Goal: Obtain resource: Download file/media

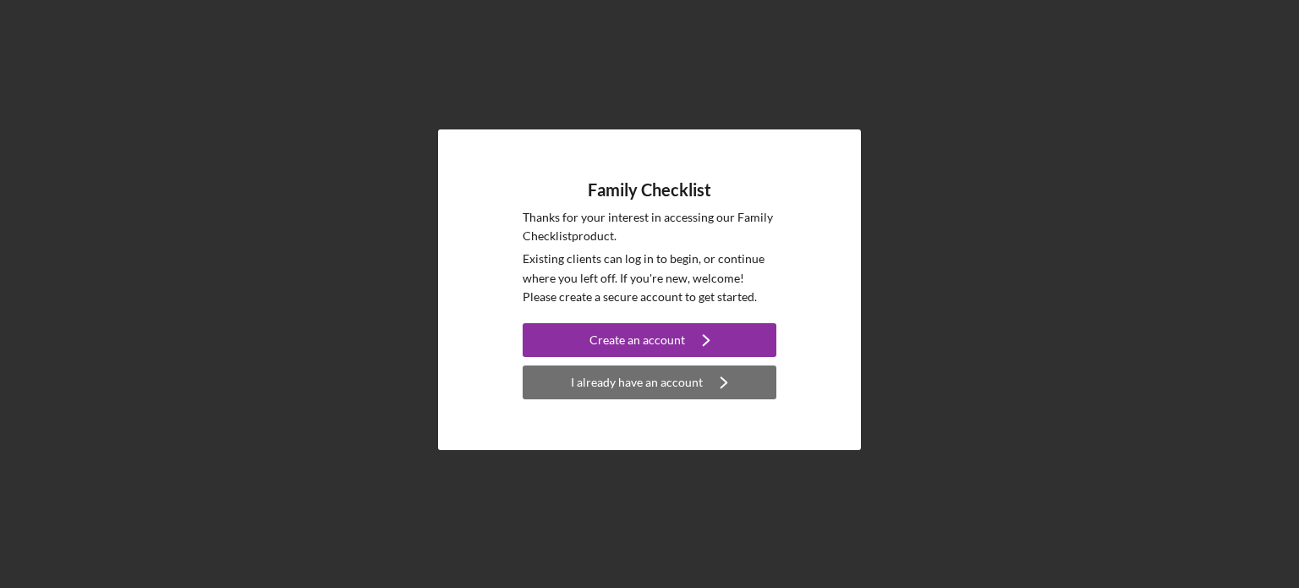
click at [653, 377] on div "I already have an account" at bounding box center [637, 382] width 132 height 34
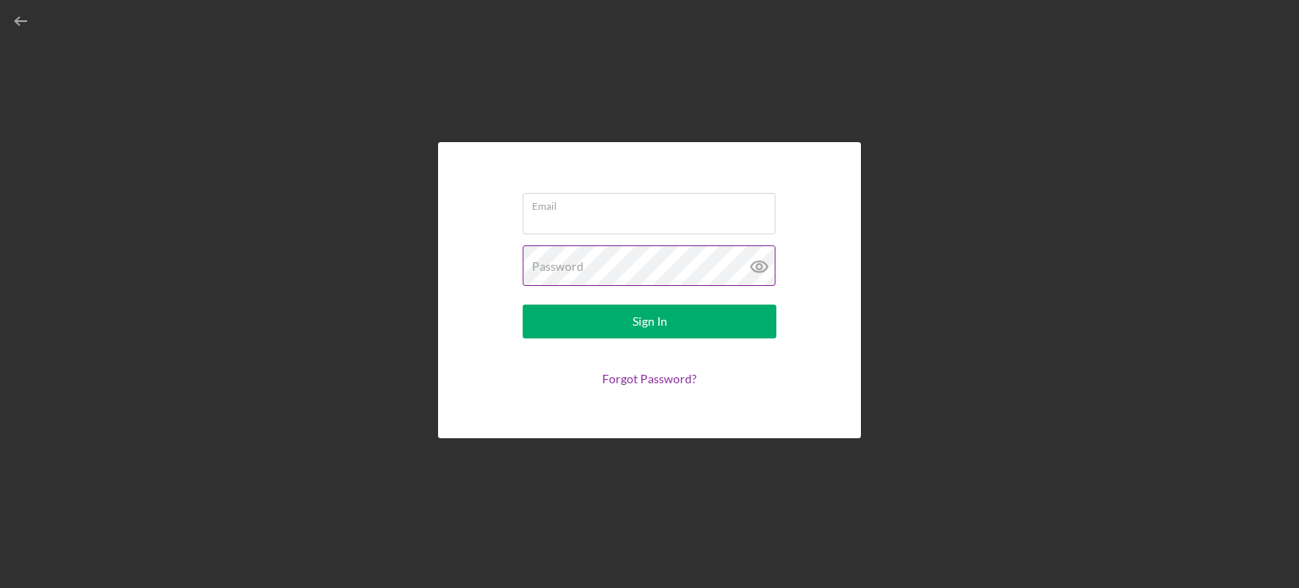
type input "[EMAIL_ADDRESS][DOMAIN_NAME]"
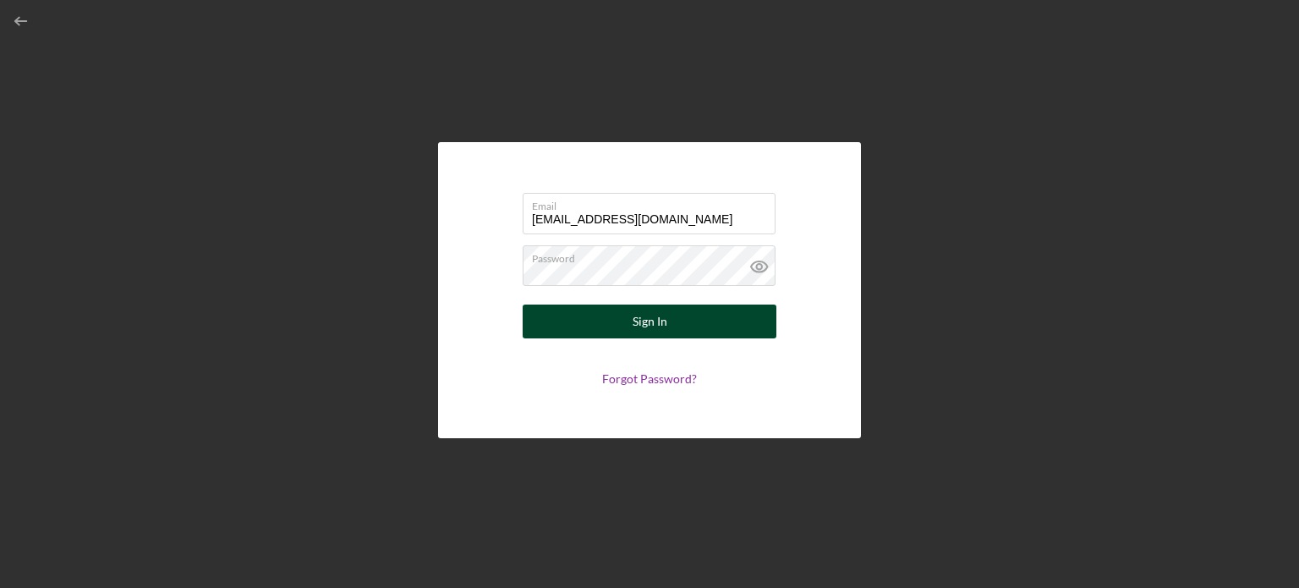
click at [657, 333] on div "Sign In" at bounding box center [650, 321] width 35 height 34
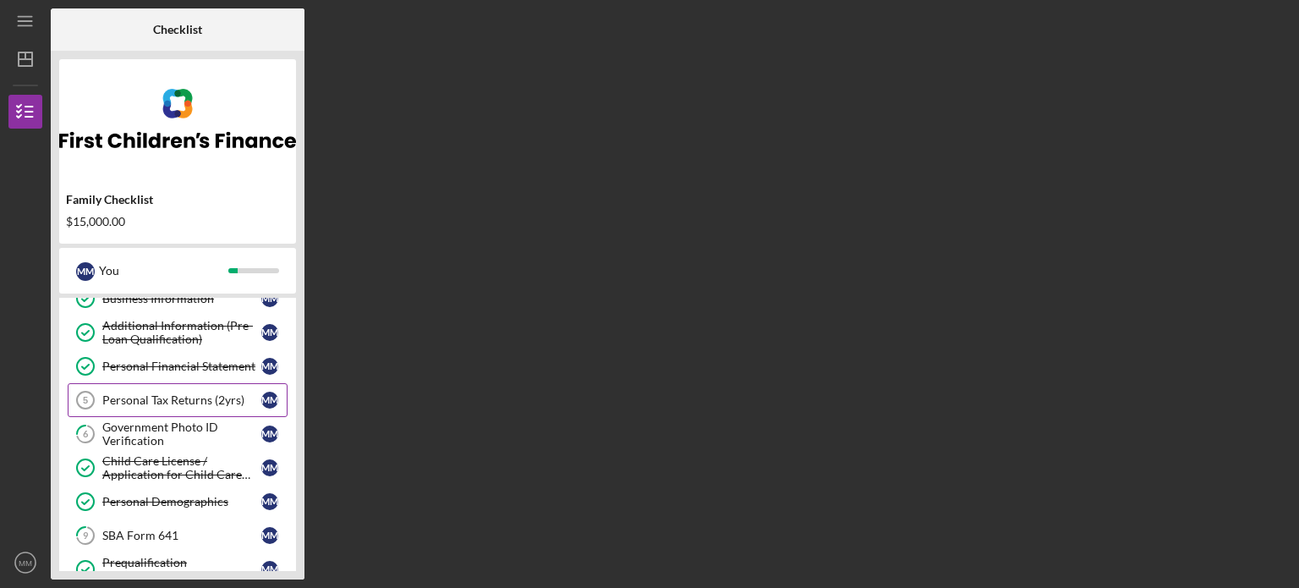
scroll to position [169, 0]
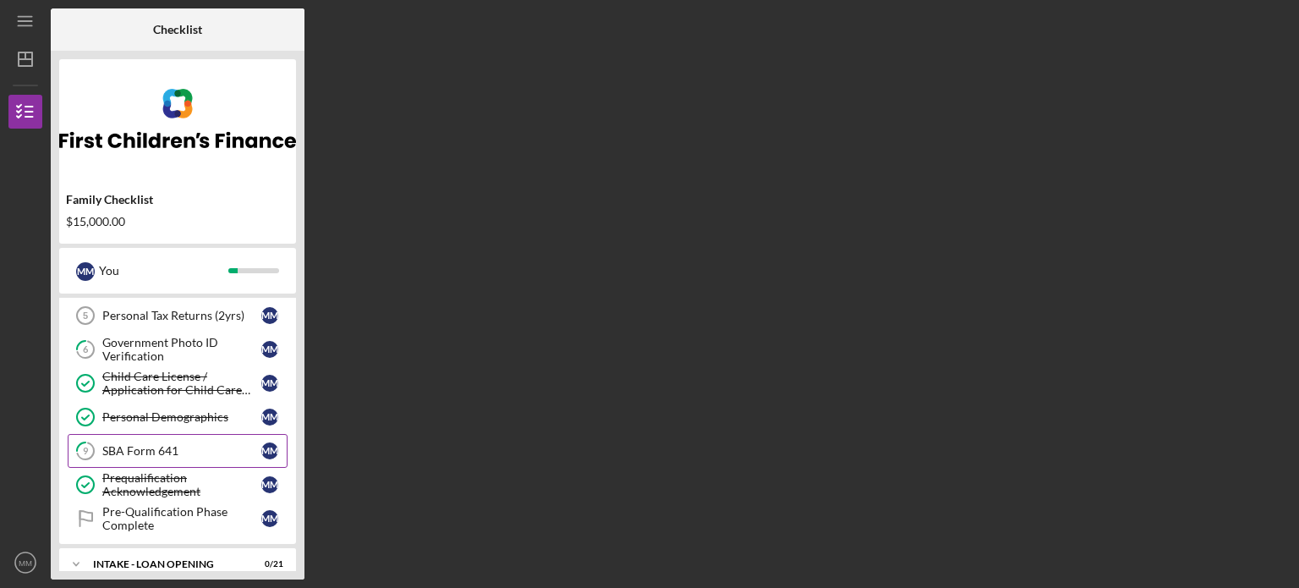
click at [149, 444] on div "SBA Form 641" at bounding box center [181, 451] width 159 height 14
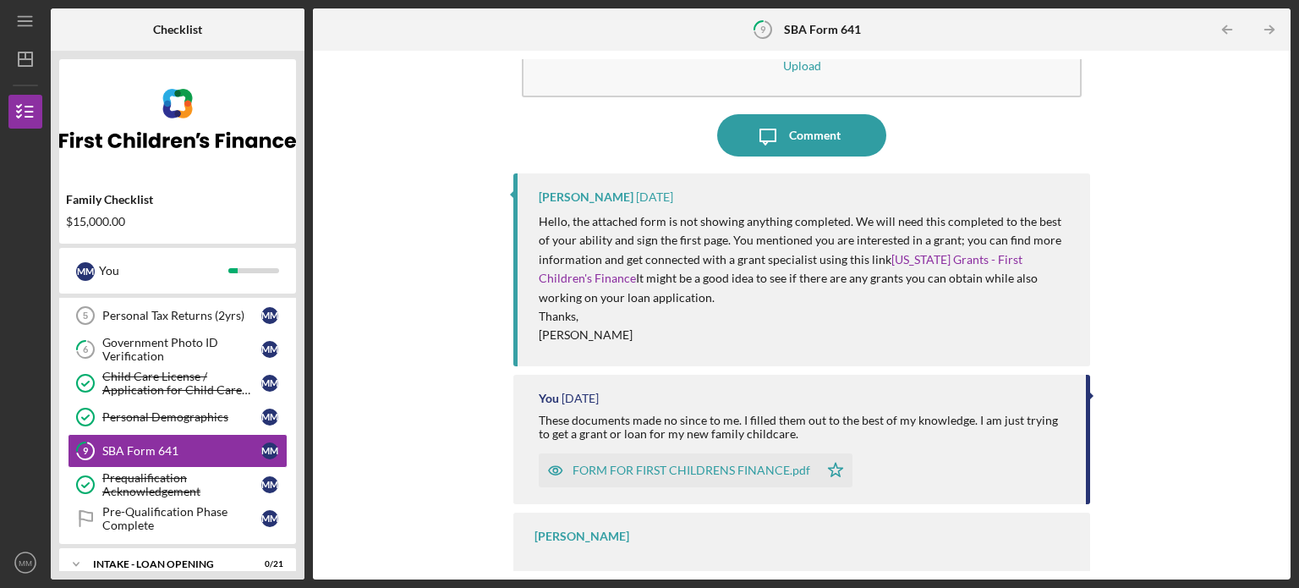
scroll to position [112, 0]
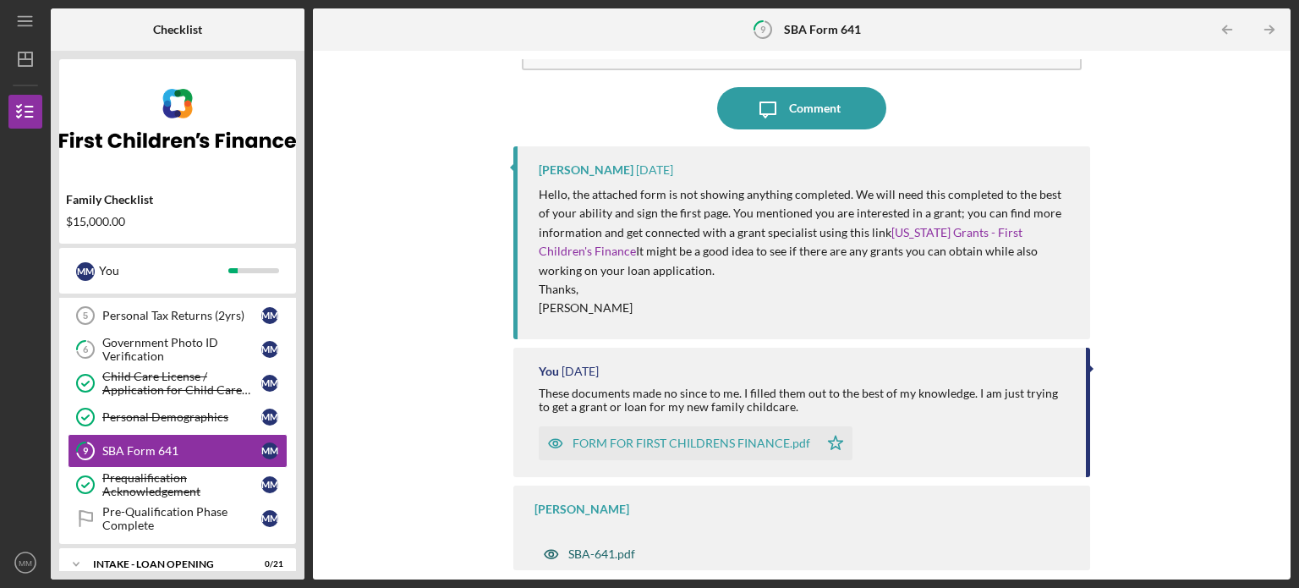
click at [607, 550] on div "SBA-641.pdf" at bounding box center [601, 554] width 67 height 14
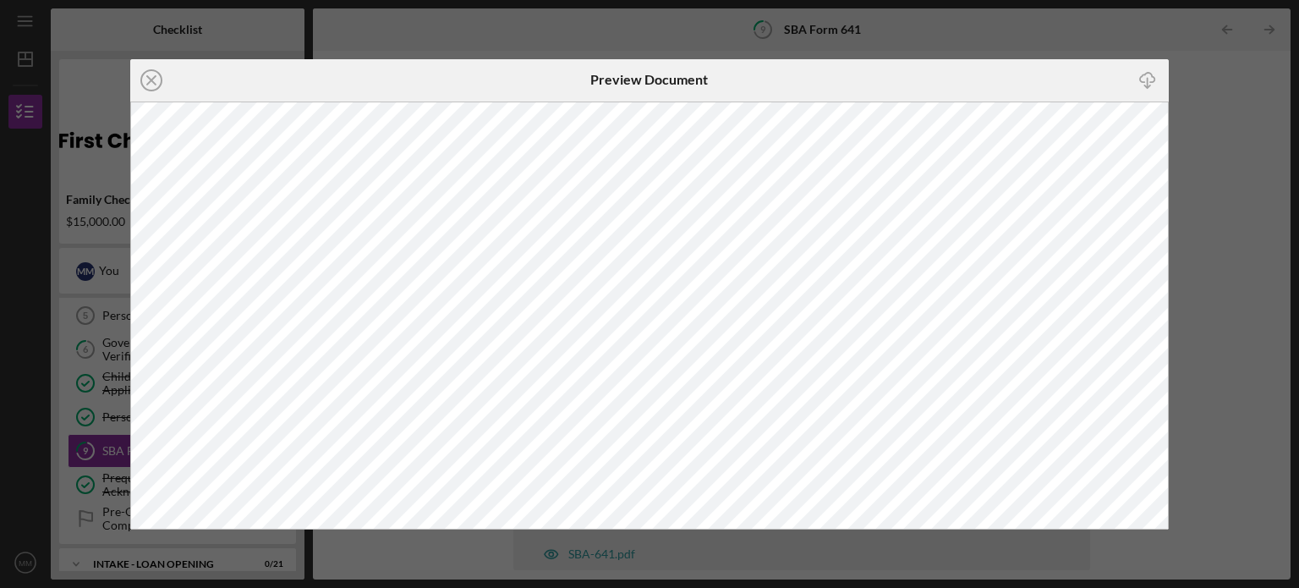
click at [716, 27] on div "Icon/Close Preview Document Icon/Download" at bounding box center [649, 294] width 1299 height 588
